Goal: Find specific page/section: Find specific page/section

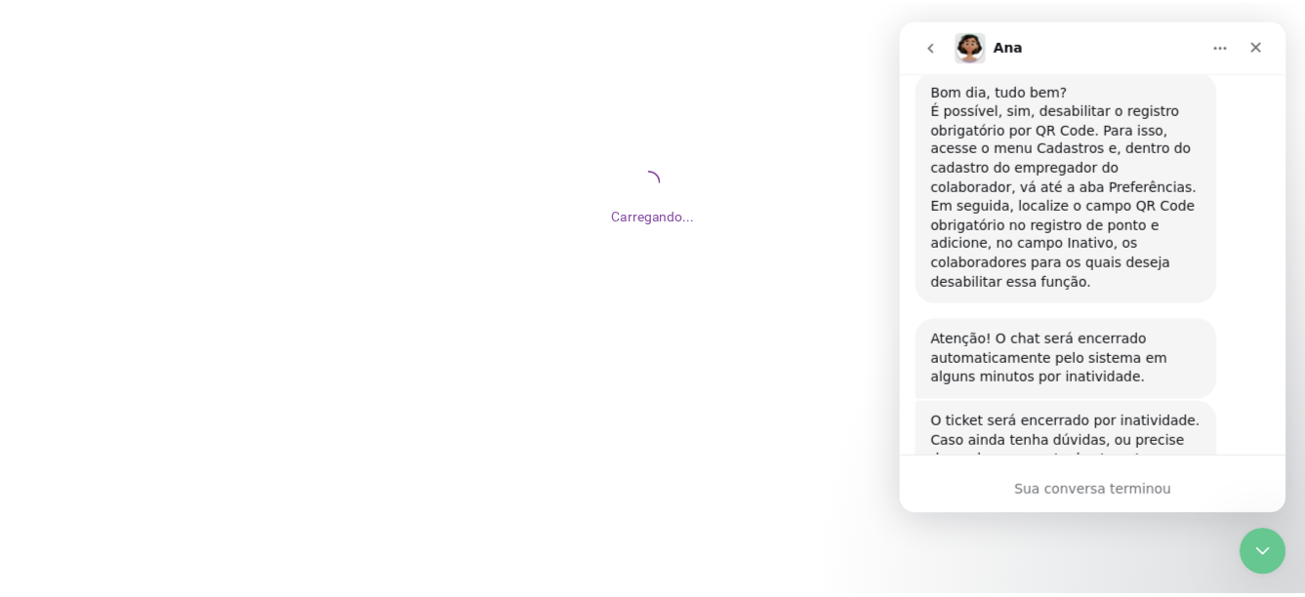
scroll to position [1036, 0]
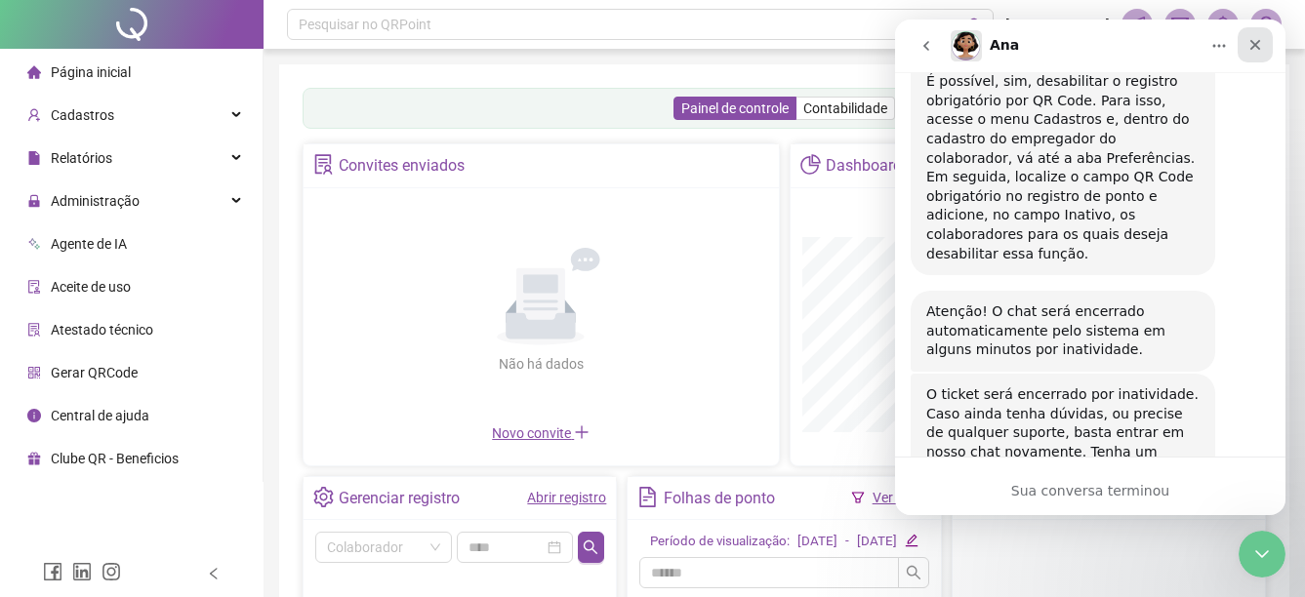
click at [1256, 46] on icon "Fechar" at bounding box center [1255, 45] width 11 height 11
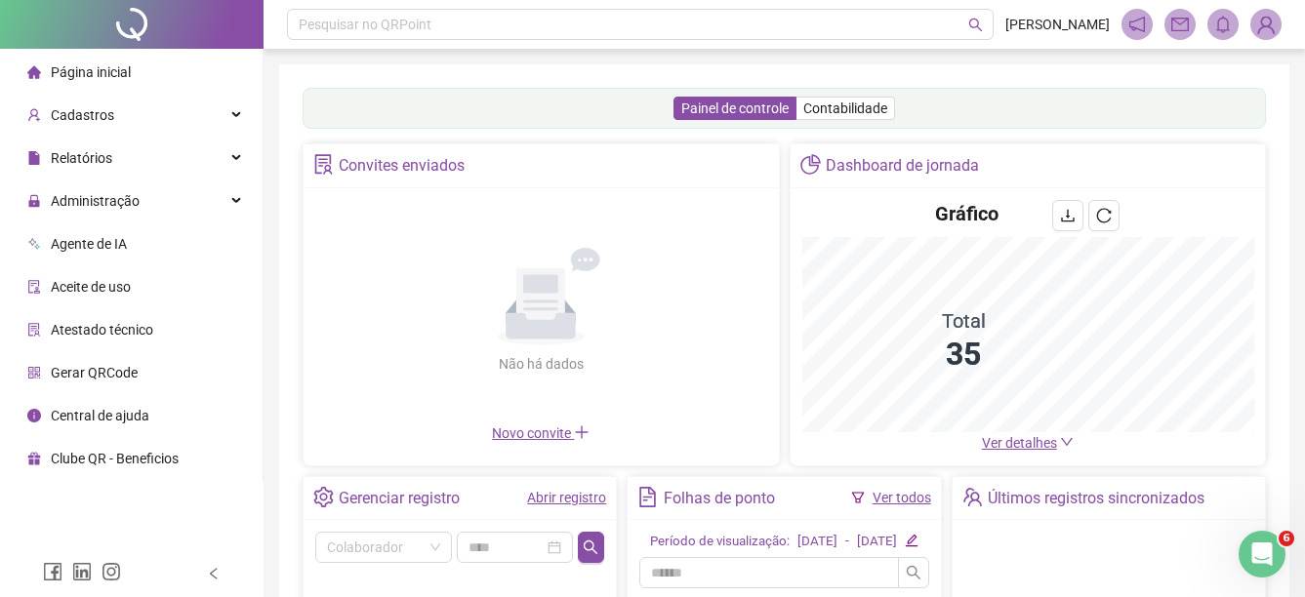
click at [1037, 445] on span "Ver detalhes" at bounding box center [1019, 443] width 75 height 16
